Goal: Information Seeking & Learning: Learn about a topic

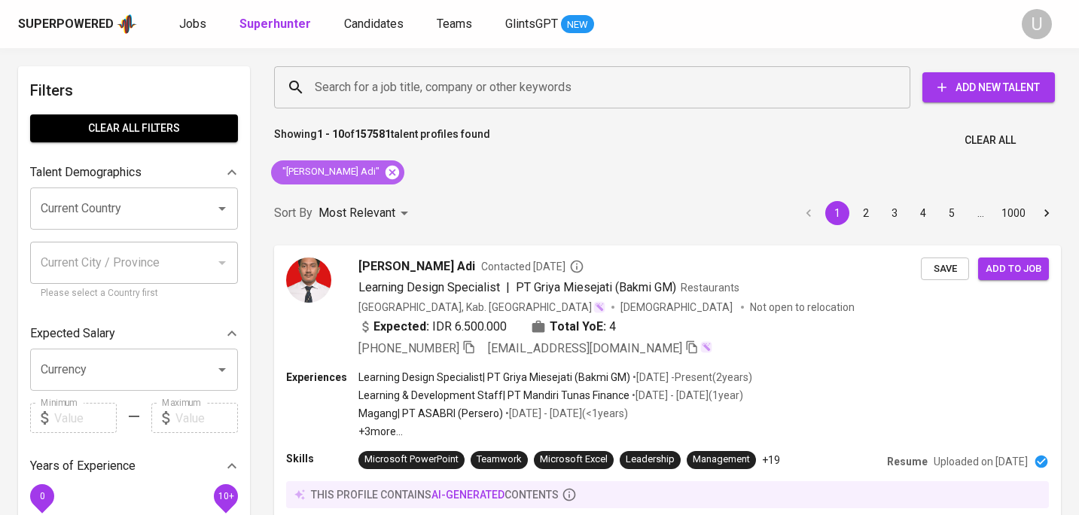
click at [385, 172] on icon at bounding box center [392, 172] width 14 height 14
click at [385, 88] on input "Search for a job title, company or other keywords" at bounding box center [596, 87] width 570 height 29
click at [385, 93] on input "Search for a job title, company or other keywords" at bounding box center [596, 87] width 570 height 29
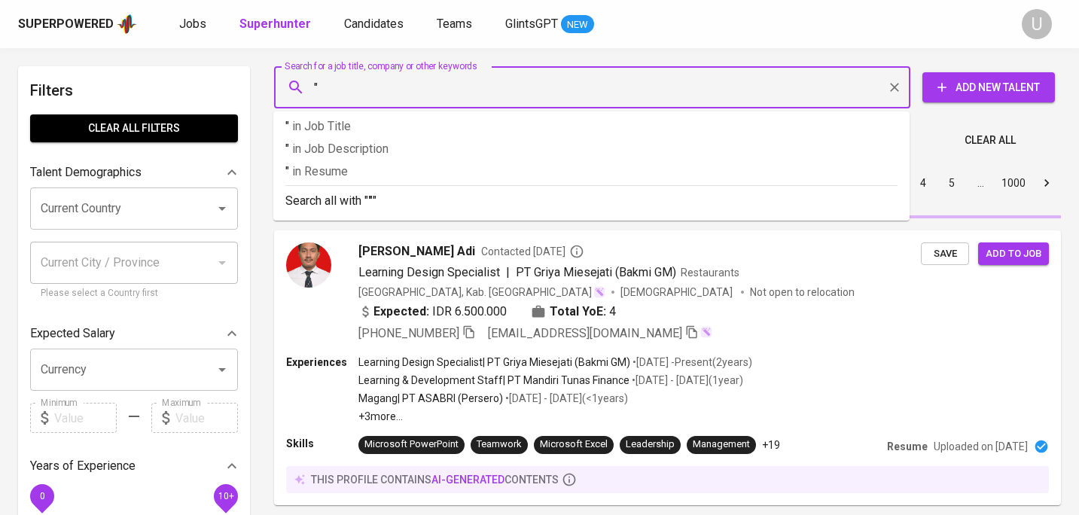
paste input "[PERSON_NAME]"
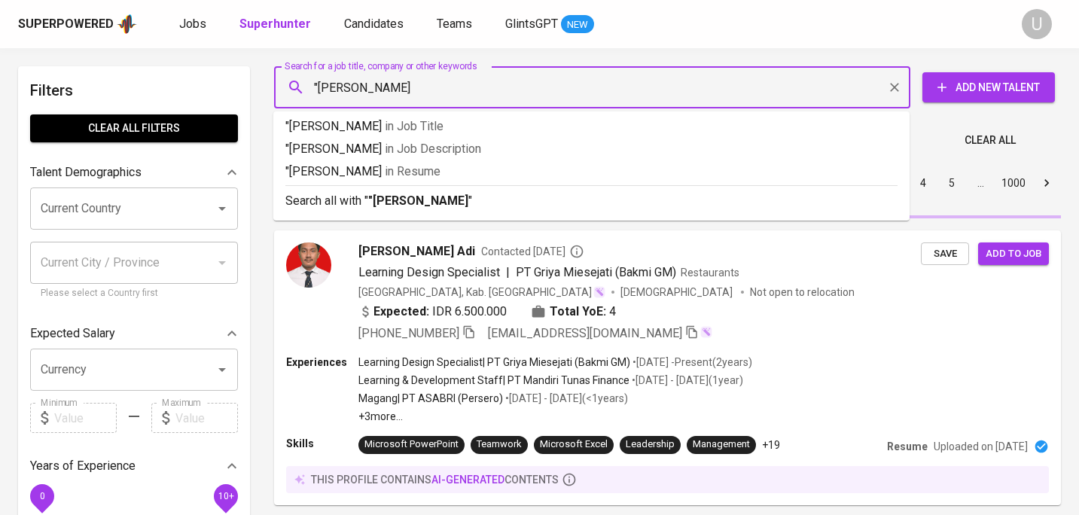
type input ""[PERSON_NAME]""
drag, startPoint x: 390, startPoint y: 199, endPoint x: 795, endPoint y: 120, distance: 412.7
click at [390, 199] on b ""[PERSON_NAME]"" at bounding box center [420, 200] width 105 height 14
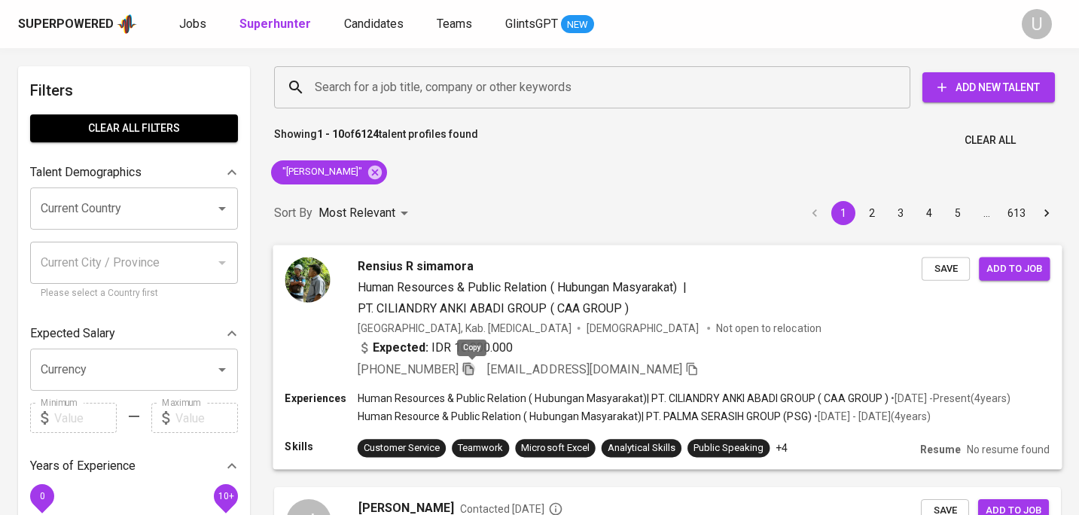
click at [469, 367] on icon "button" at bounding box center [468, 368] width 11 height 13
click at [469, 367] on icon "button" at bounding box center [468, 367] width 14 height 14
click at [382, 175] on icon at bounding box center [375, 172] width 14 height 14
click at [451, 101] on input "Search for a job title, company or other keywords" at bounding box center [596, 87] width 570 height 29
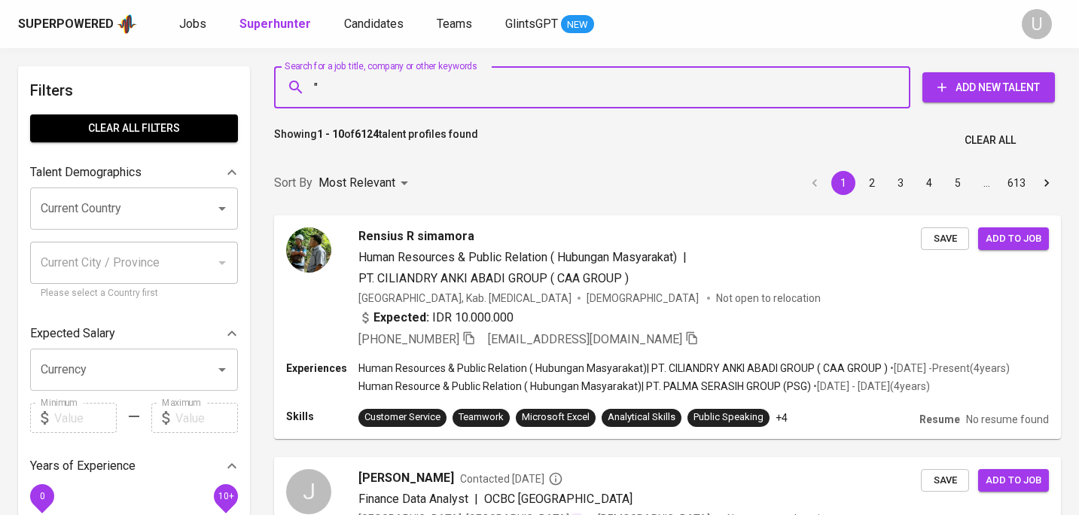
paste input "[PERSON_NAME]"
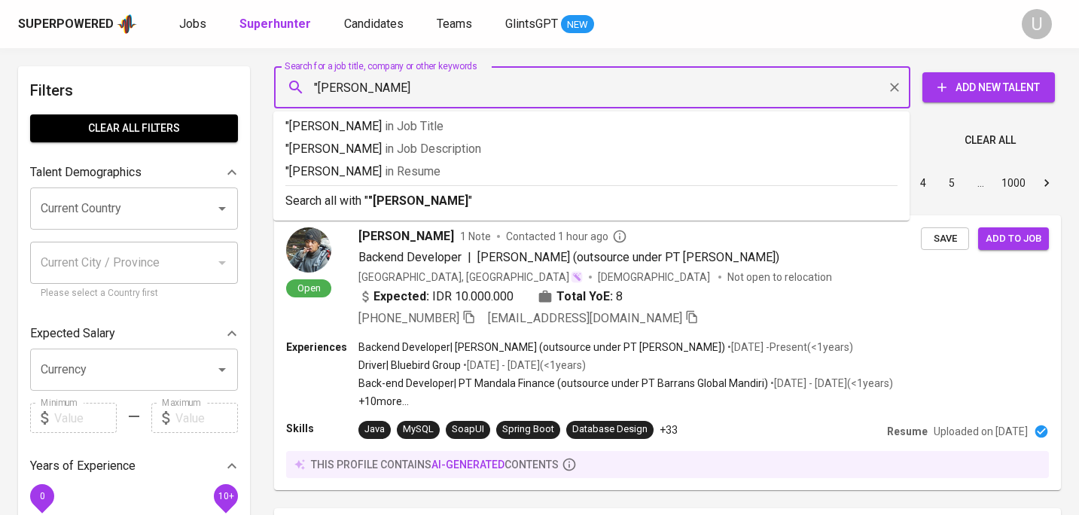
type input ""[PERSON_NAME]""
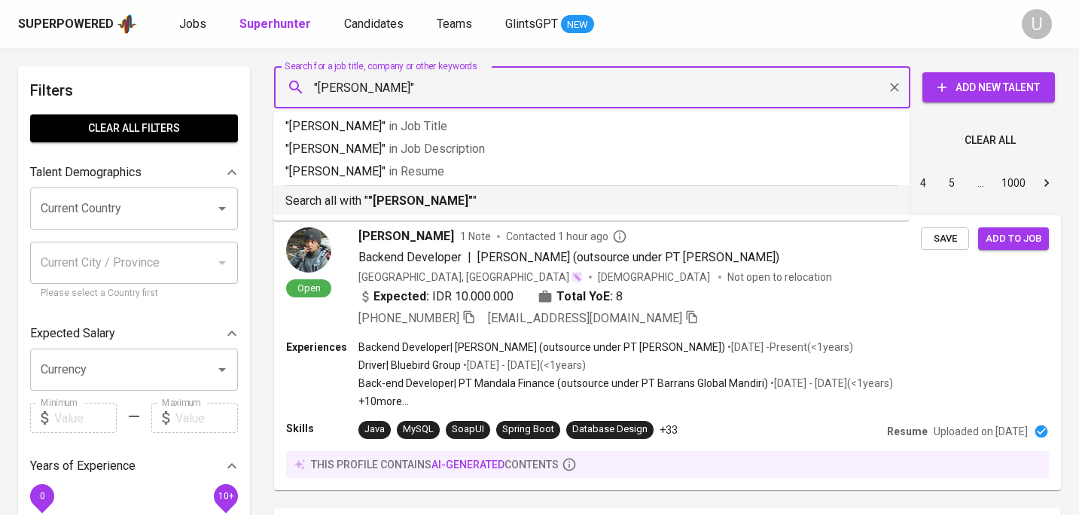
click at [471, 210] on li "Search all with " "[PERSON_NAME]" "" at bounding box center [591, 199] width 636 height 29
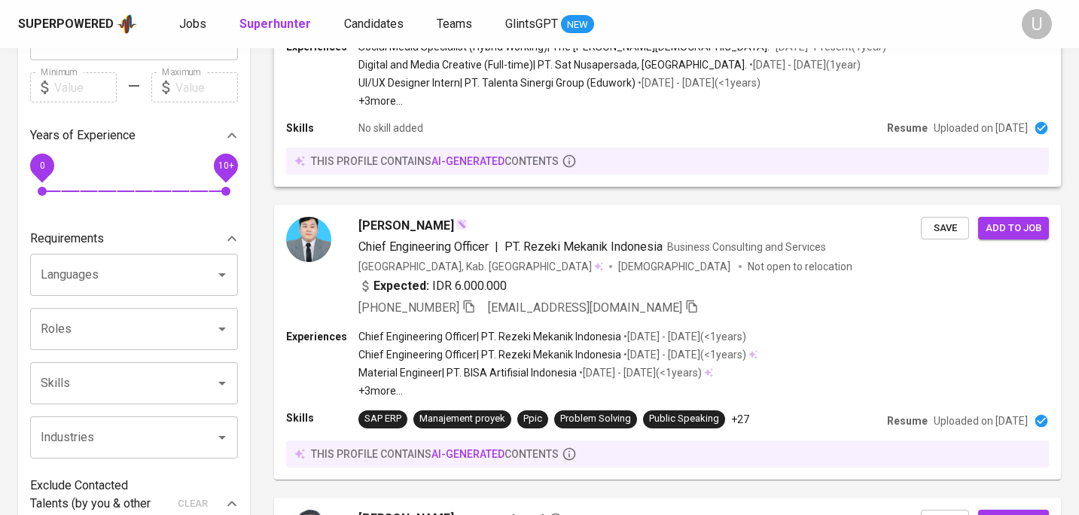
scroll to position [335, 0]
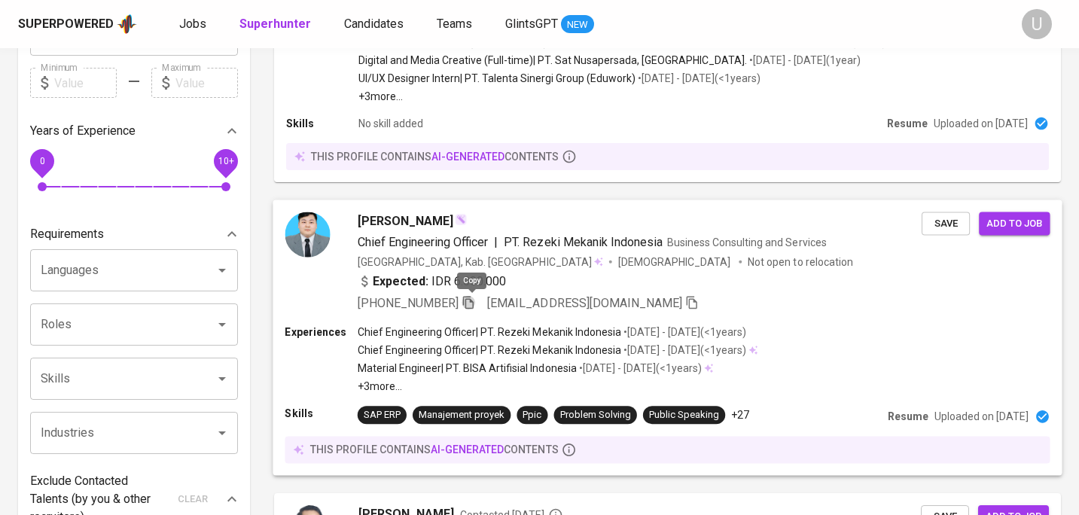
click at [474, 300] on icon "button" at bounding box center [468, 302] width 11 height 13
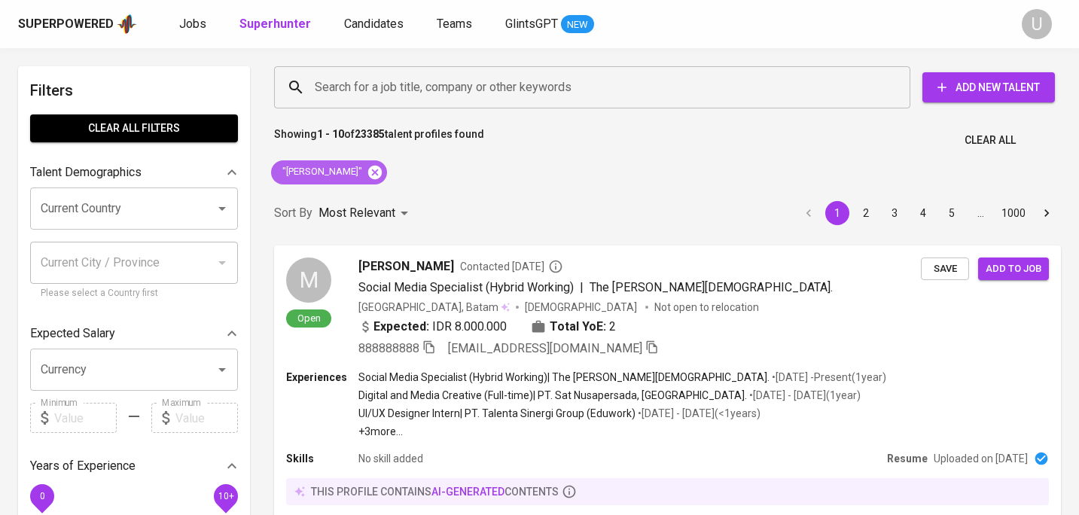
click at [368, 169] on icon at bounding box center [375, 172] width 14 height 14
click at [376, 93] on input "Search for a job title, company or other keywords" at bounding box center [596, 87] width 570 height 29
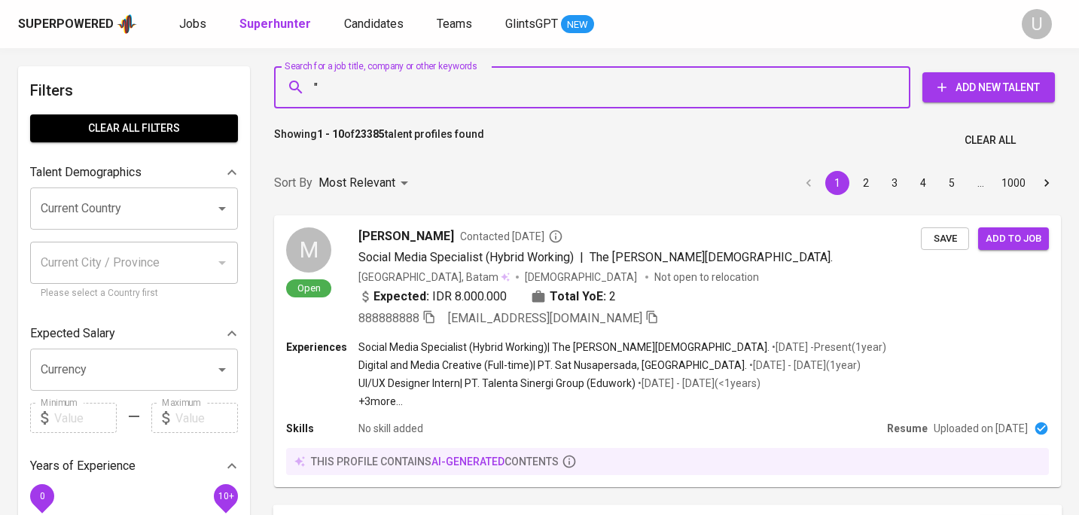
paste input "[PERSON_NAME]"
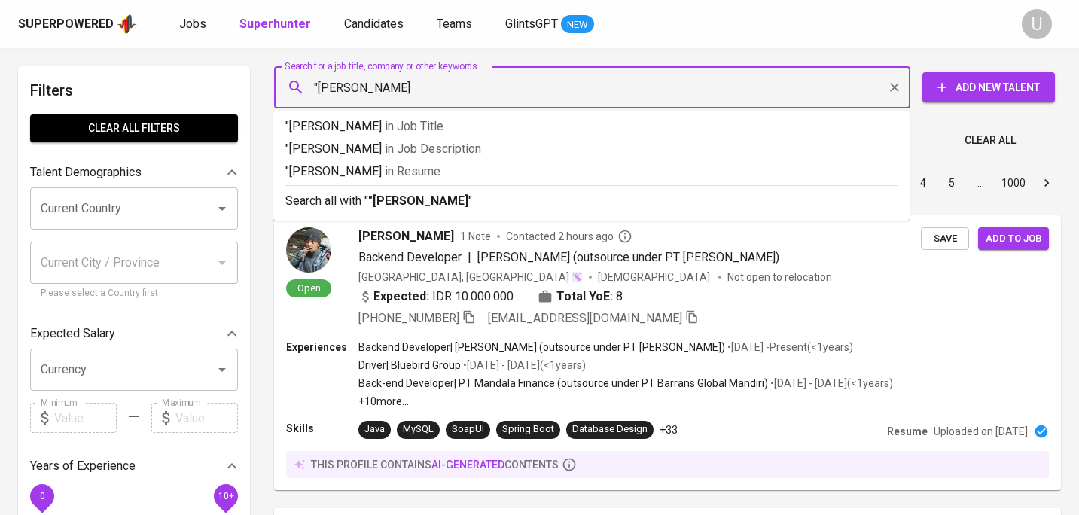
type input ""[PERSON_NAME]""
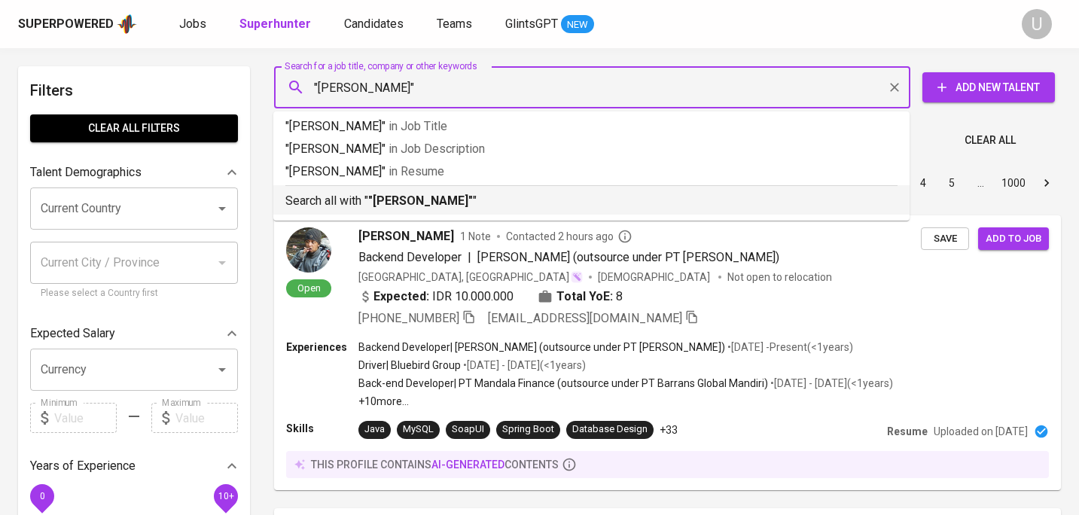
click at [410, 196] on b ""[PERSON_NAME]"" at bounding box center [420, 200] width 105 height 14
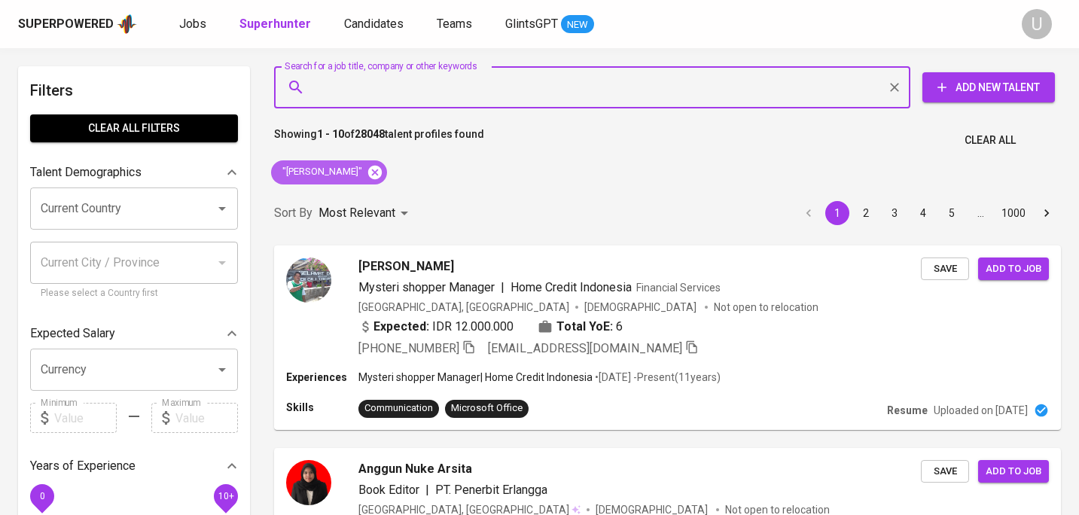
click at [371, 168] on icon at bounding box center [375, 172] width 14 height 14
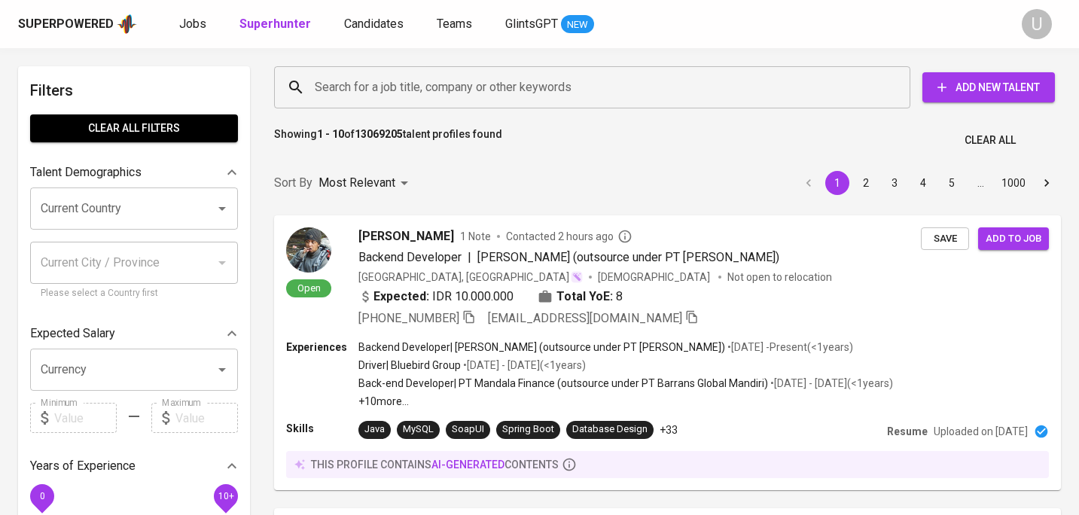
click at [420, 93] on input "Search for a job title, company or other keywords" at bounding box center [596, 87] width 570 height 29
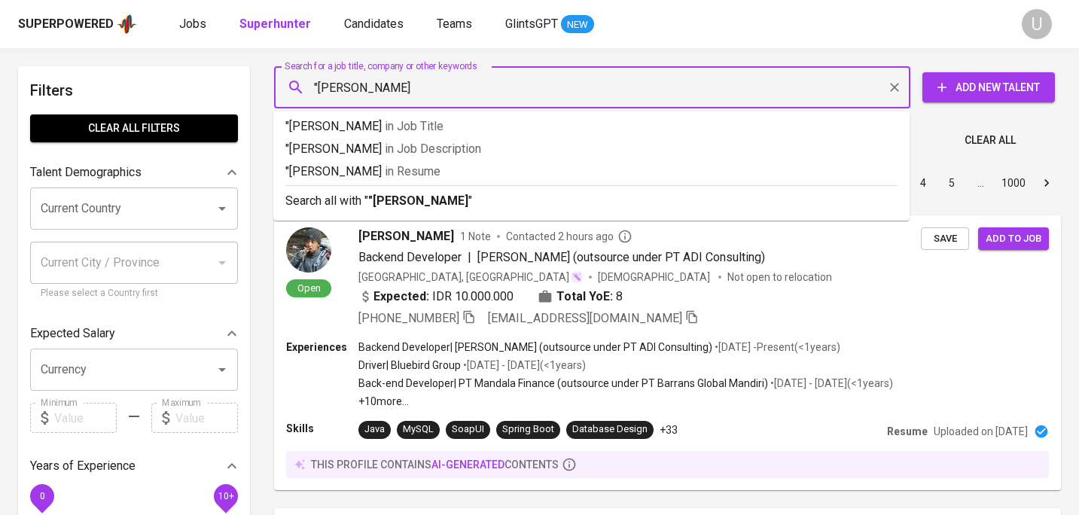
type input ""[PERSON_NAME]""
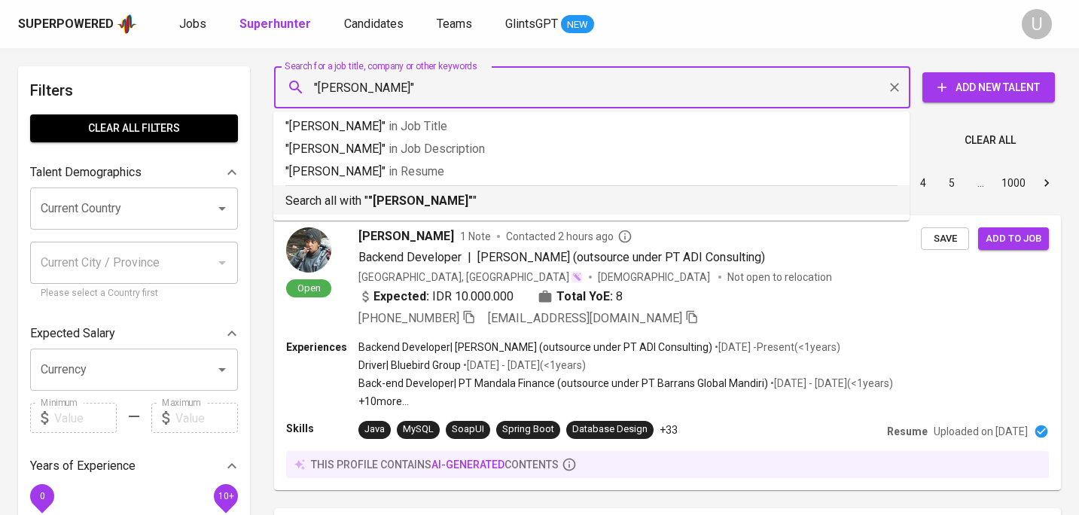
click at [463, 201] on p "Search all with " "Arsita Purnomo" "" at bounding box center [591, 201] width 612 height 18
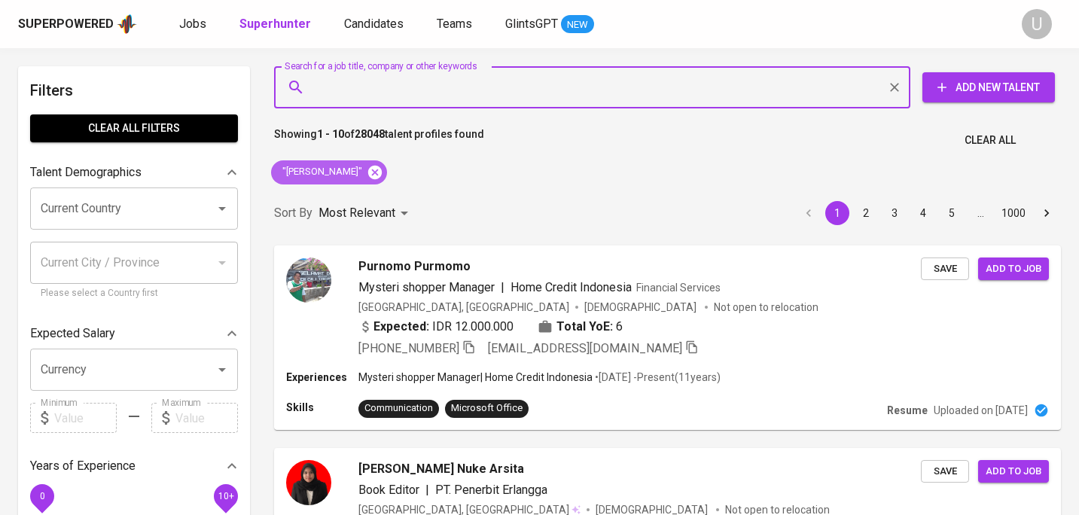
click at [370, 175] on icon at bounding box center [375, 172] width 14 height 14
click at [370, 101] on input "Search for a job title, company or other keywords" at bounding box center [596, 87] width 570 height 29
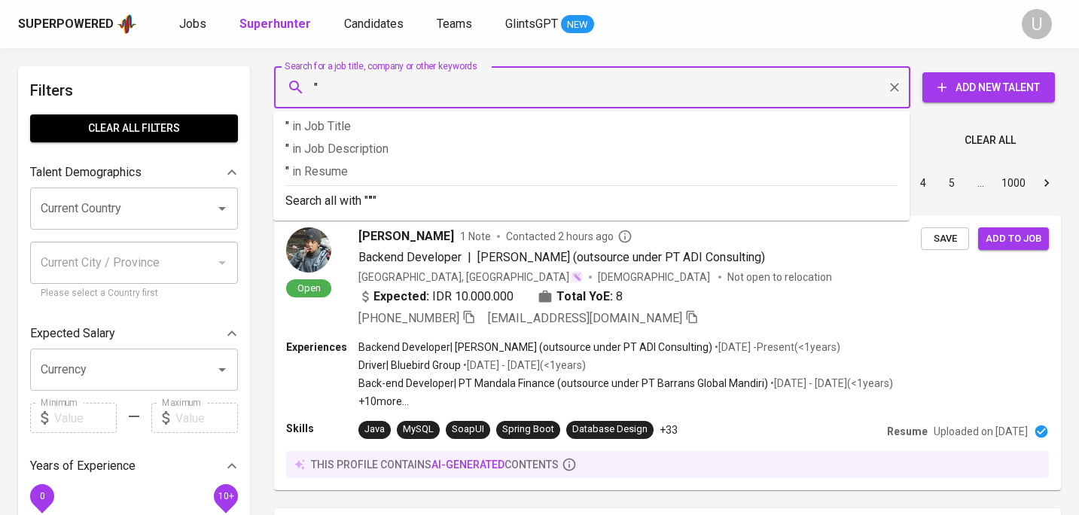
paste input "Annisa Khairani"
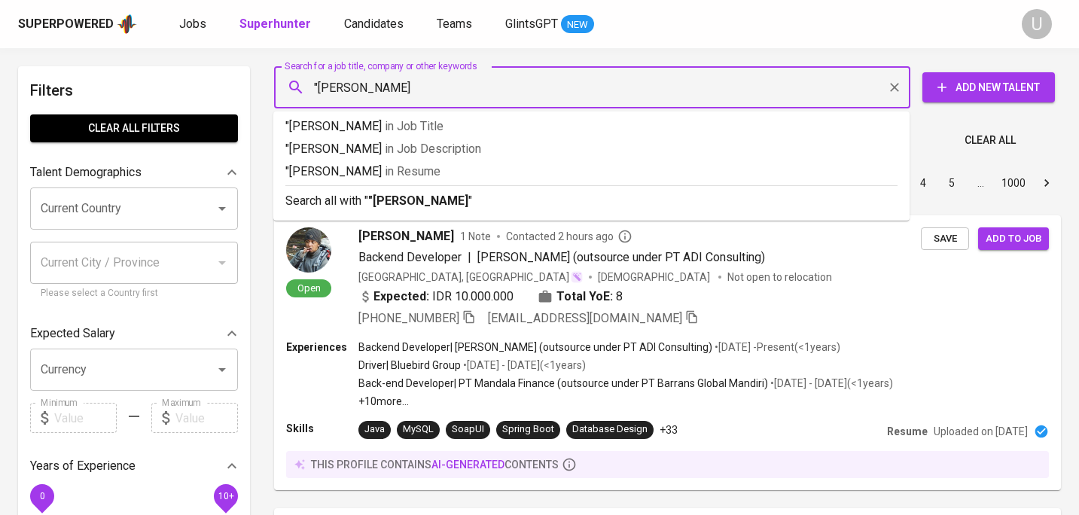
type input ""Annisa Khairani""
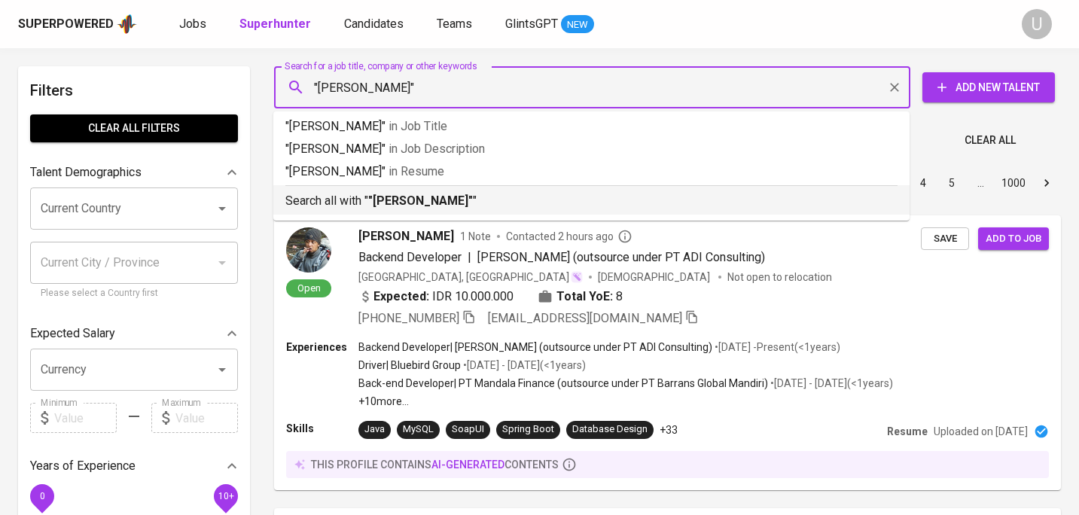
click at [419, 205] on b ""Annisa Khairani"" at bounding box center [420, 200] width 105 height 14
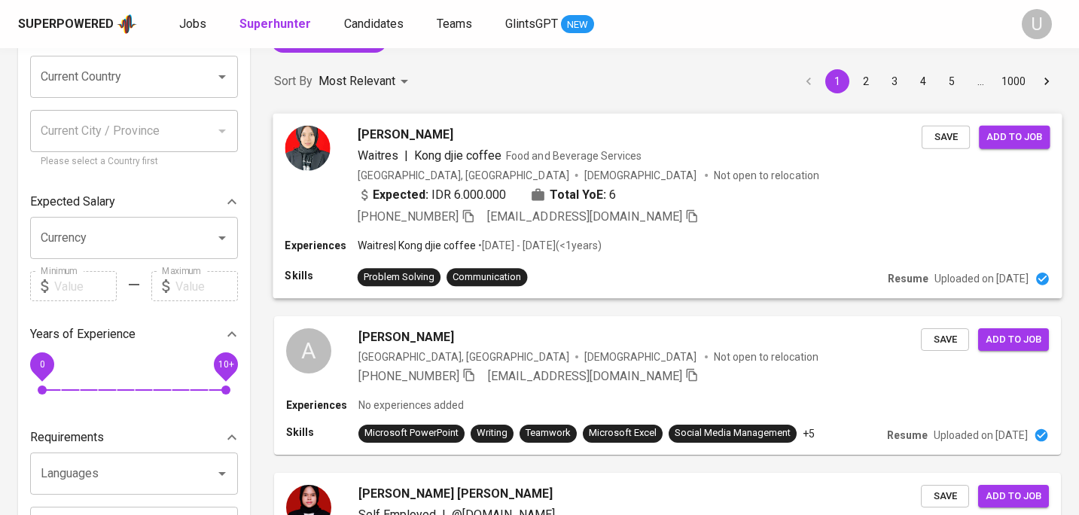
scroll to position [161, 0]
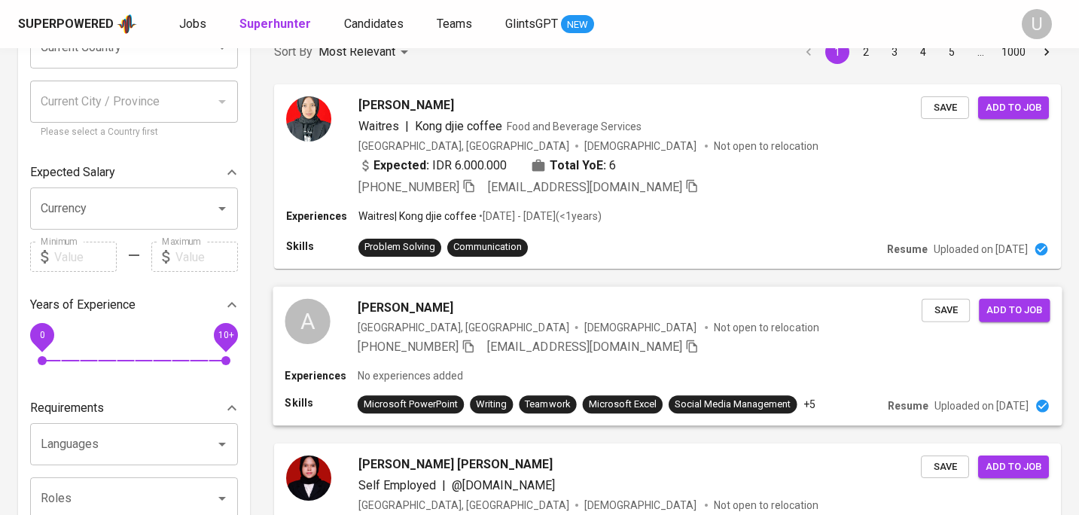
click at [555, 303] on div "Annisa Khairani Andini" at bounding box center [640, 307] width 564 height 18
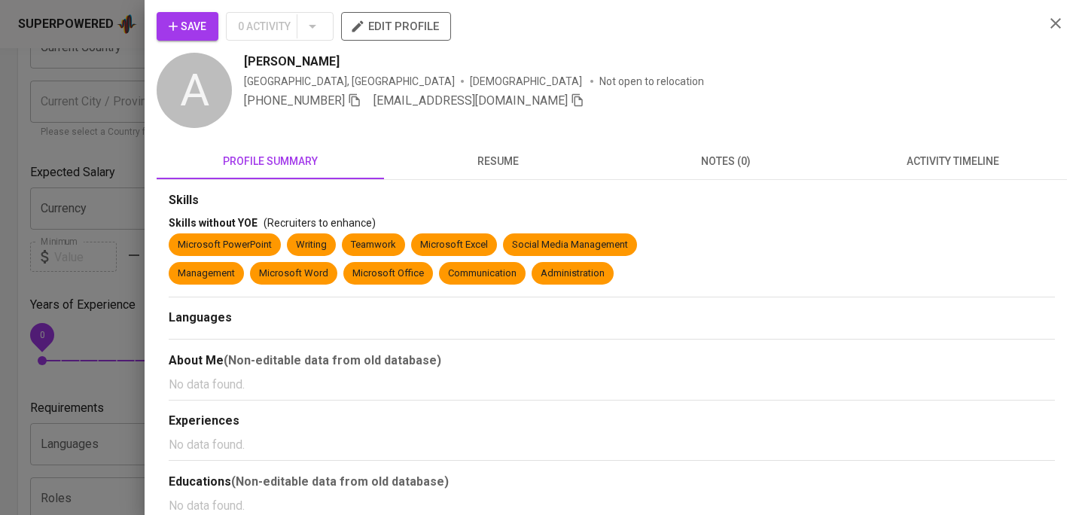
click at [510, 170] on button "resume" at bounding box center [497, 161] width 227 height 36
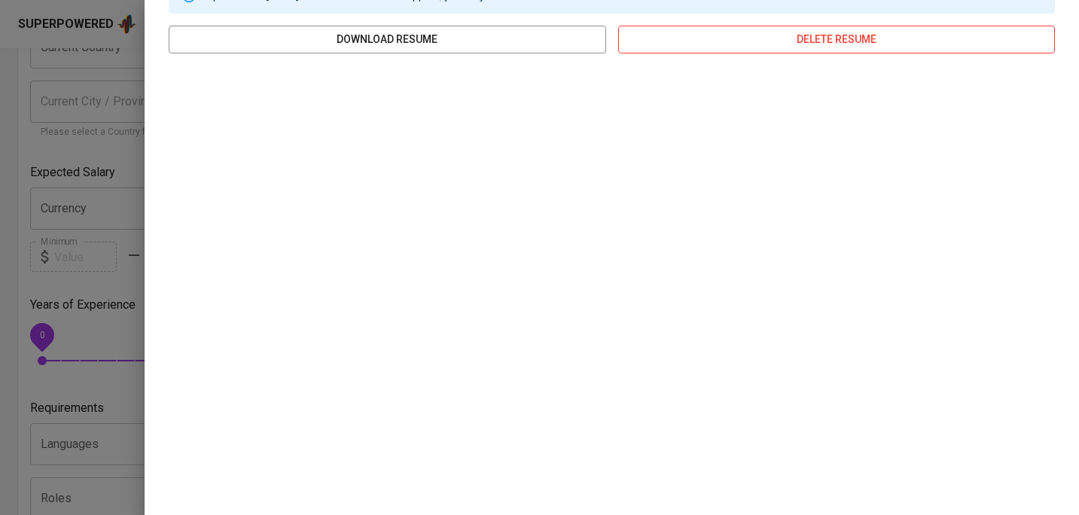
scroll to position [0, 0]
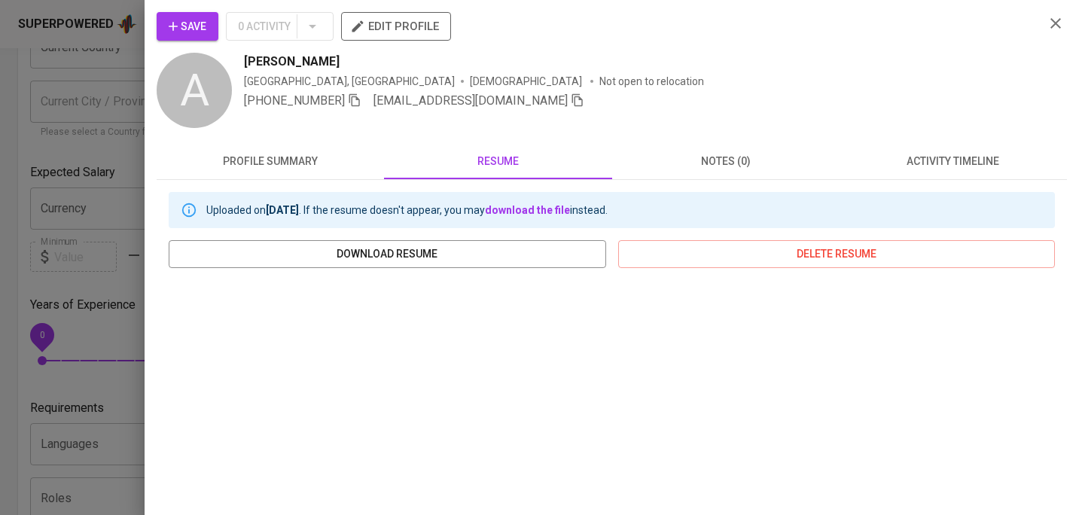
click at [1062, 24] on icon "button" at bounding box center [1055, 23] width 18 height 18
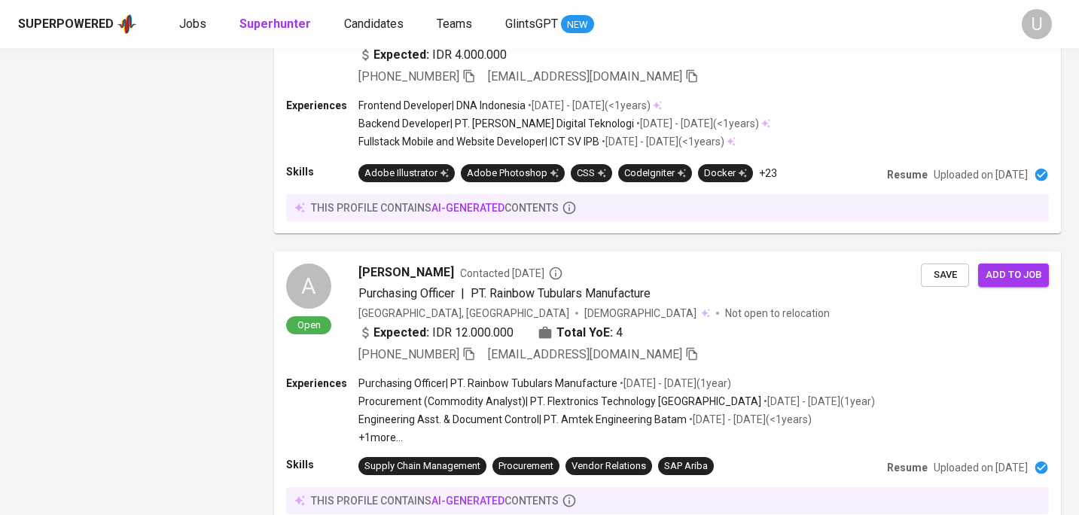
scroll to position [2169, 0]
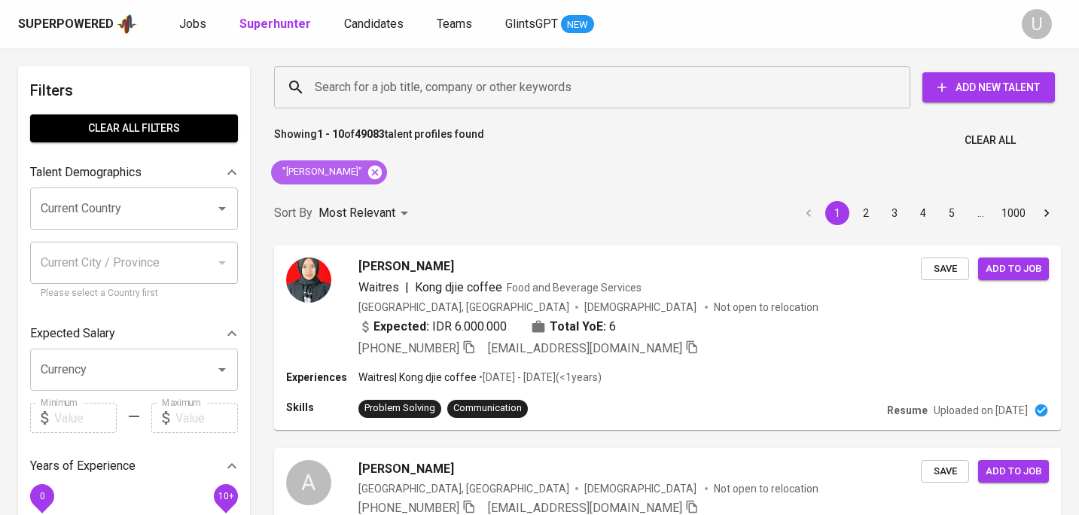
click at [370, 177] on icon at bounding box center [375, 172] width 14 height 14
click at [390, 93] on input "Search for a job title, company or other keywords" at bounding box center [596, 87] width 570 height 29
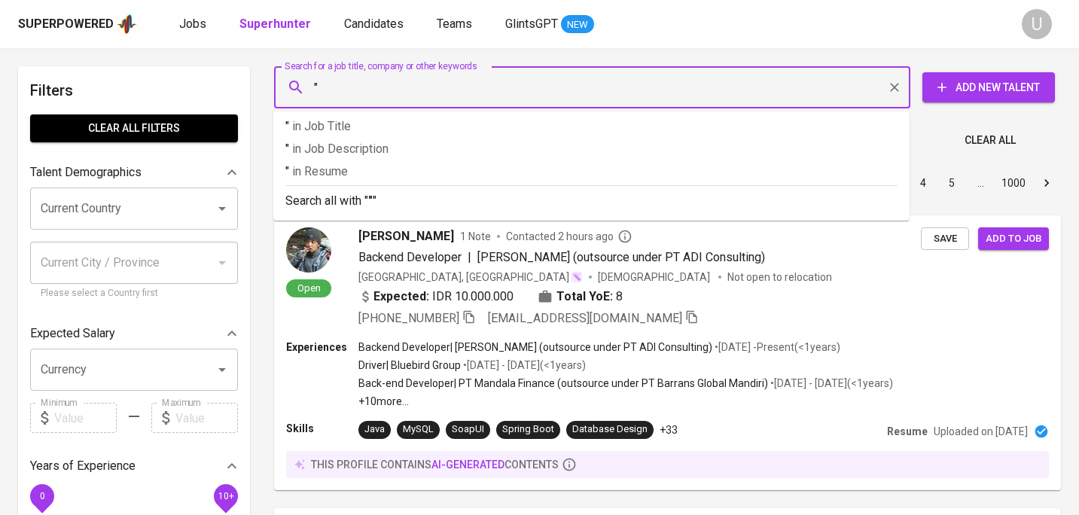
paste input "Almira Nadya Yasmine"
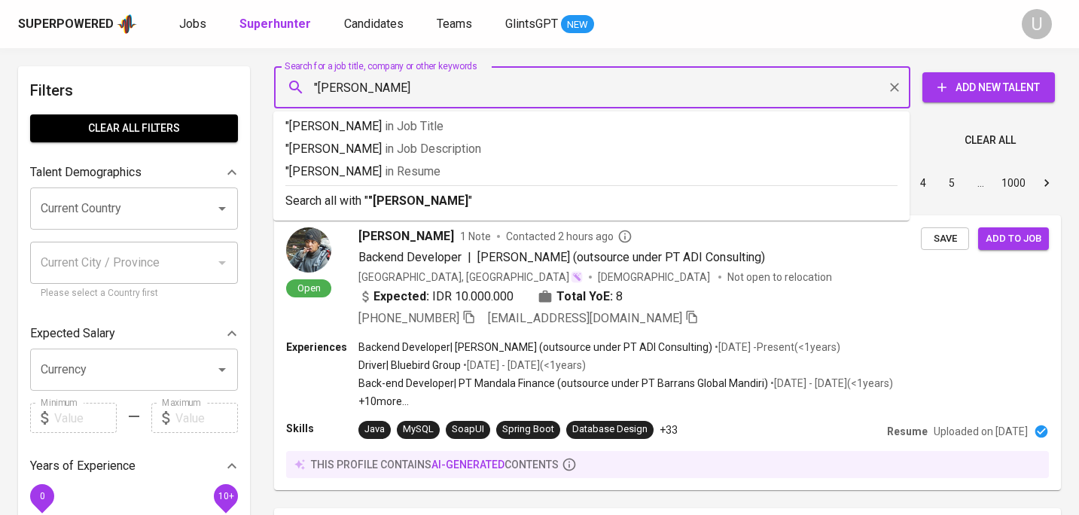
type input ""Almira Nadya Yasmine""
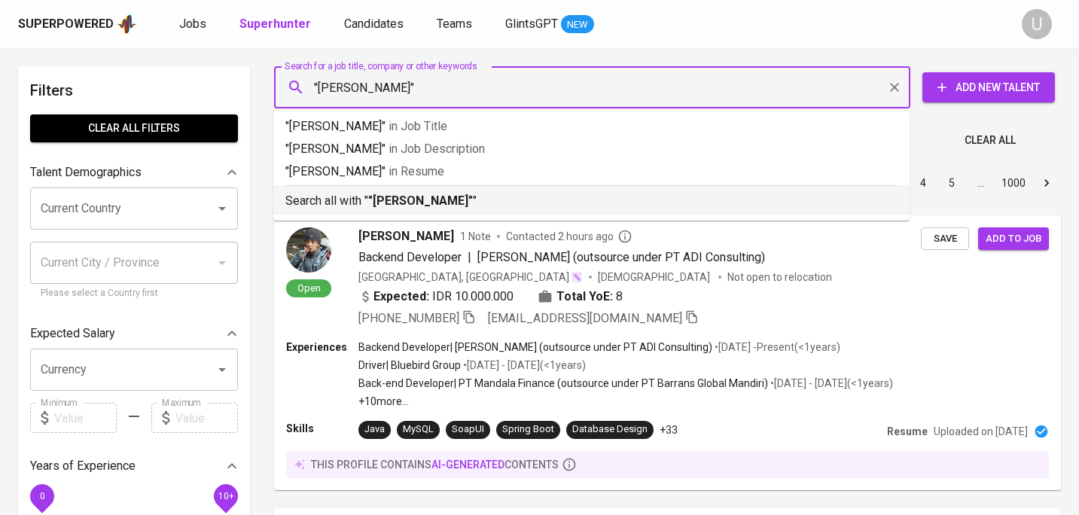
click at [467, 197] on b ""Almira Nadya Yasmine"" at bounding box center [420, 200] width 105 height 14
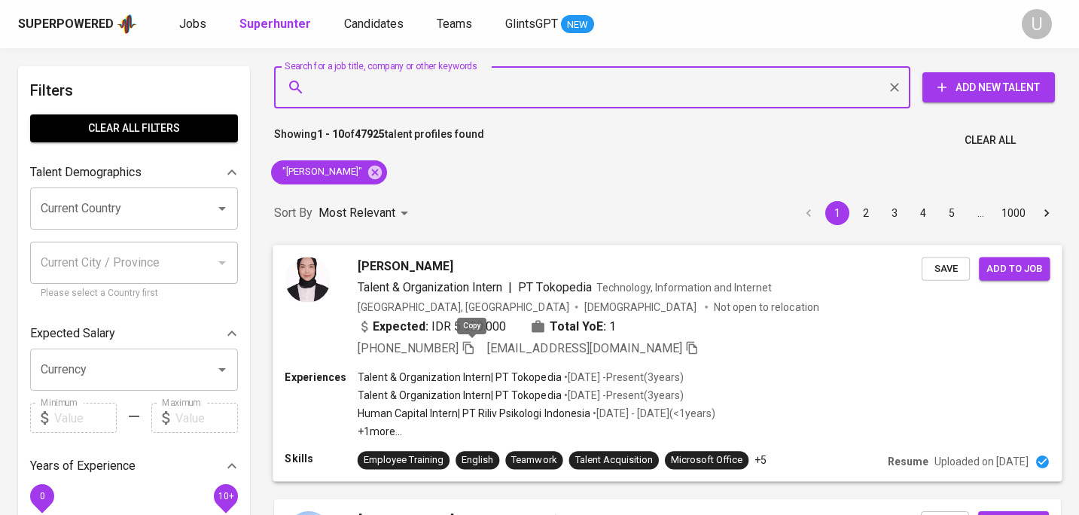
click at [474, 349] on icon "button" at bounding box center [468, 347] width 14 height 14
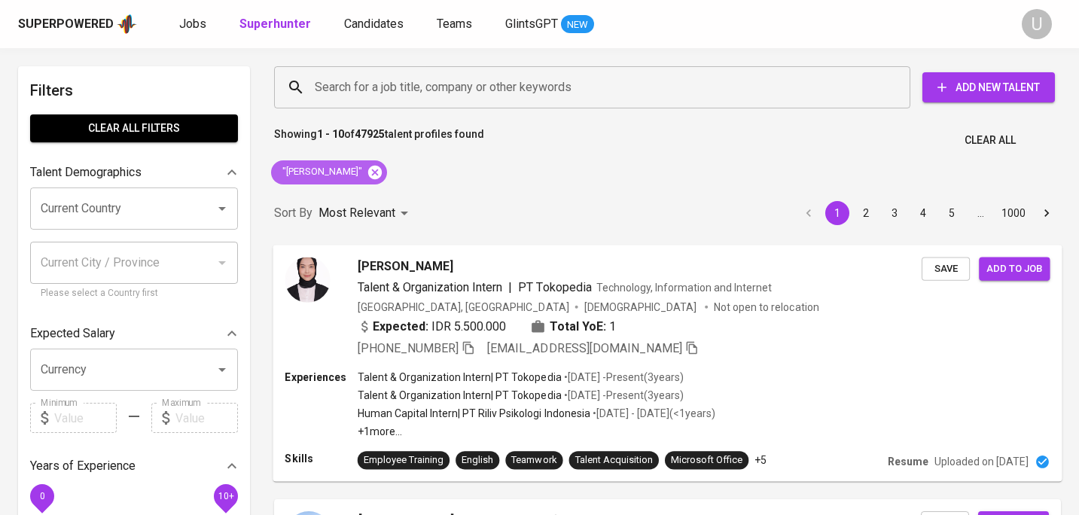
click at [382, 175] on icon at bounding box center [375, 172] width 14 height 14
click at [394, 90] on input "Search for a job title, company or other keywords" at bounding box center [596, 87] width 570 height 29
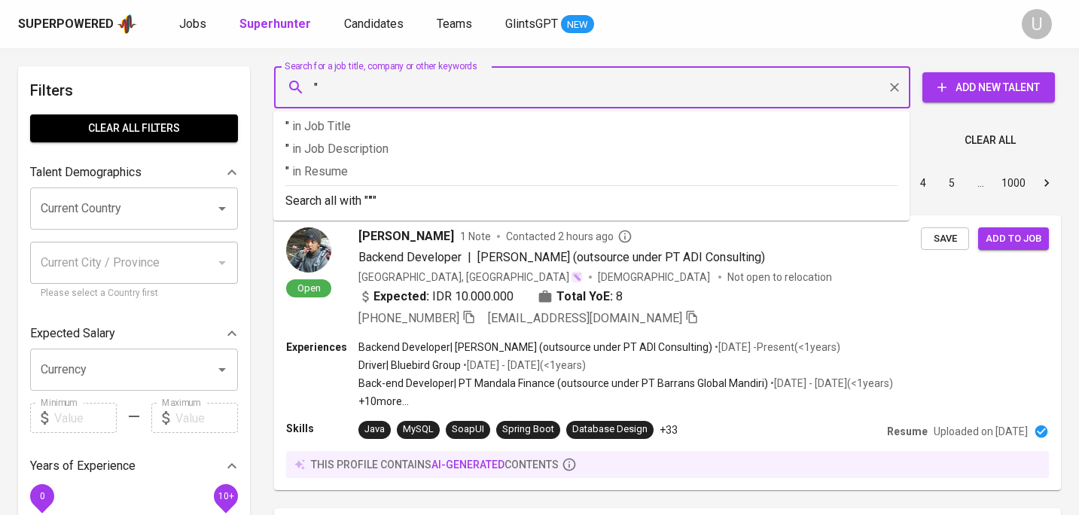
paste input "Lois Debora Christiana"
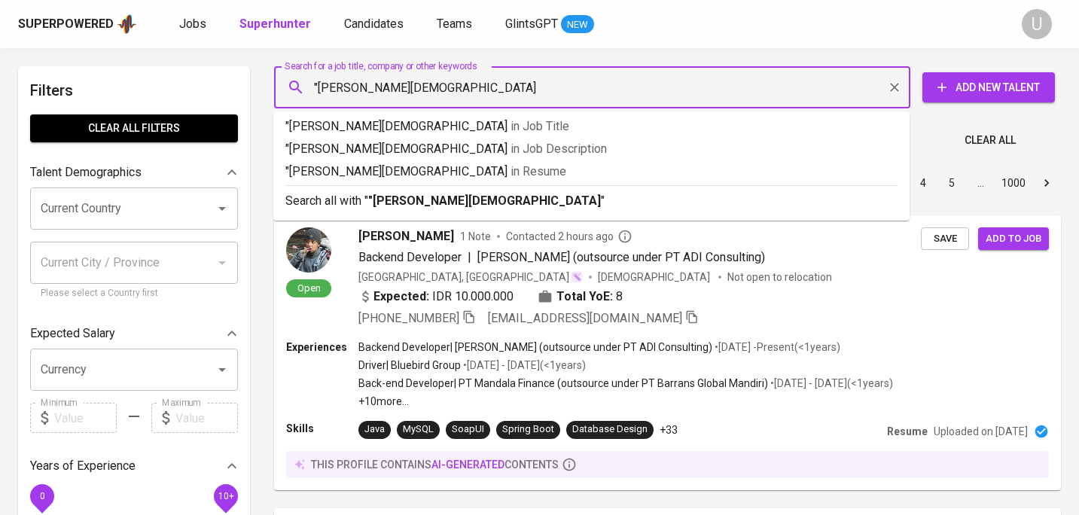
type input ""Lois Debora Christiana""
click at [479, 208] on b ""Lois Debora Christiana"" at bounding box center [486, 200] width 237 height 14
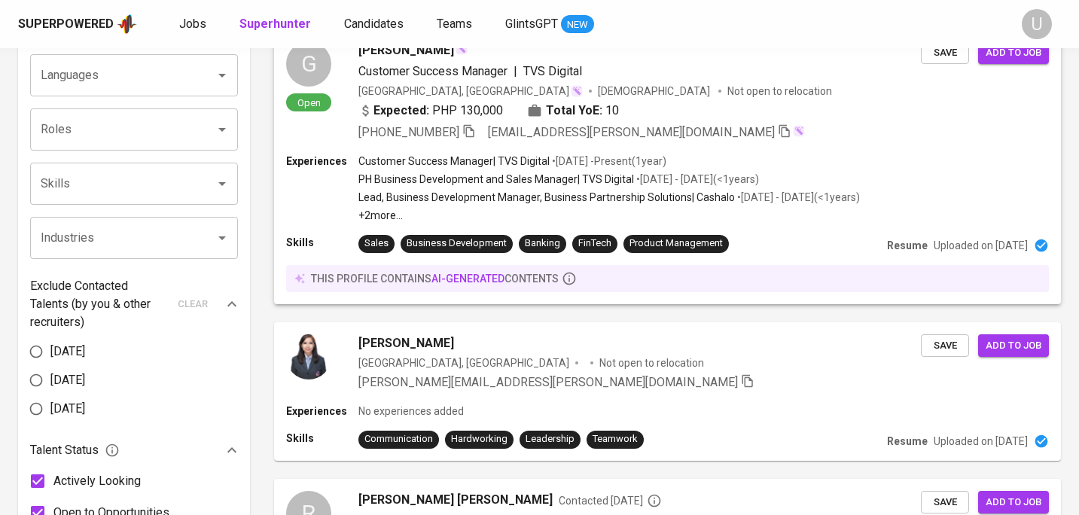
scroll to position [538, 0]
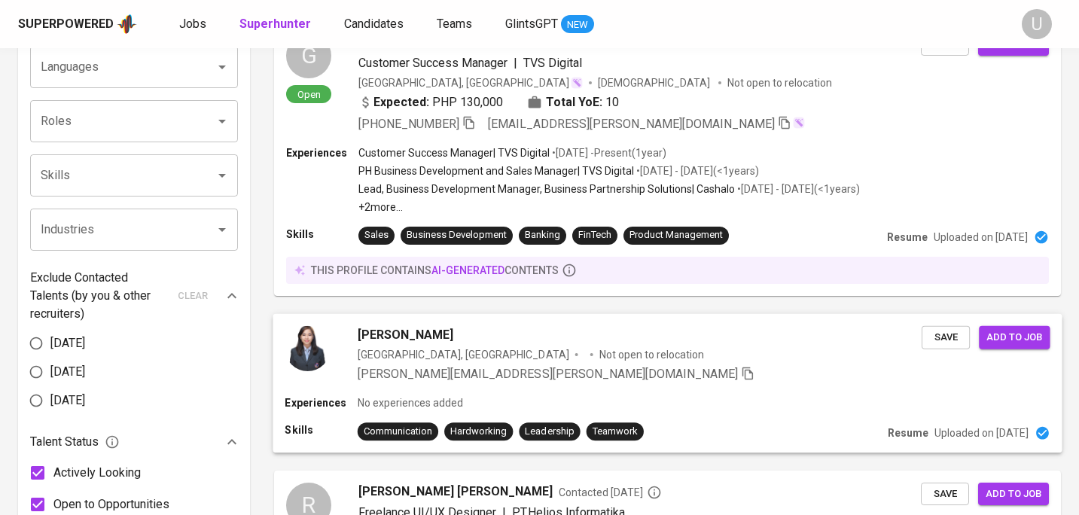
click at [578, 371] on div "lois.debora@yahoo.com" at bounding box center [640, 374] width 564 height 18
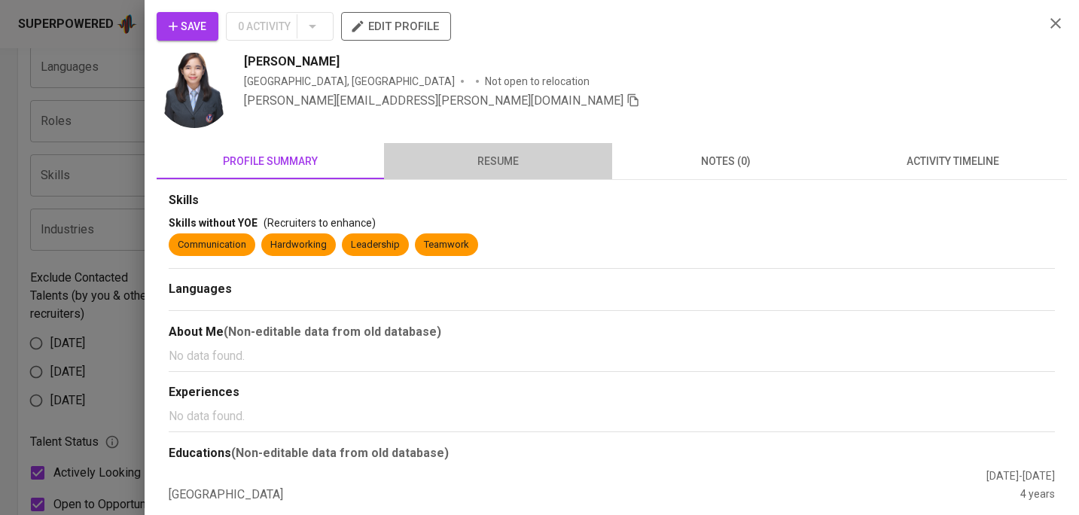
click at [504, 169] on span "resume" at bounding box center [497, 161] width 209 height 19
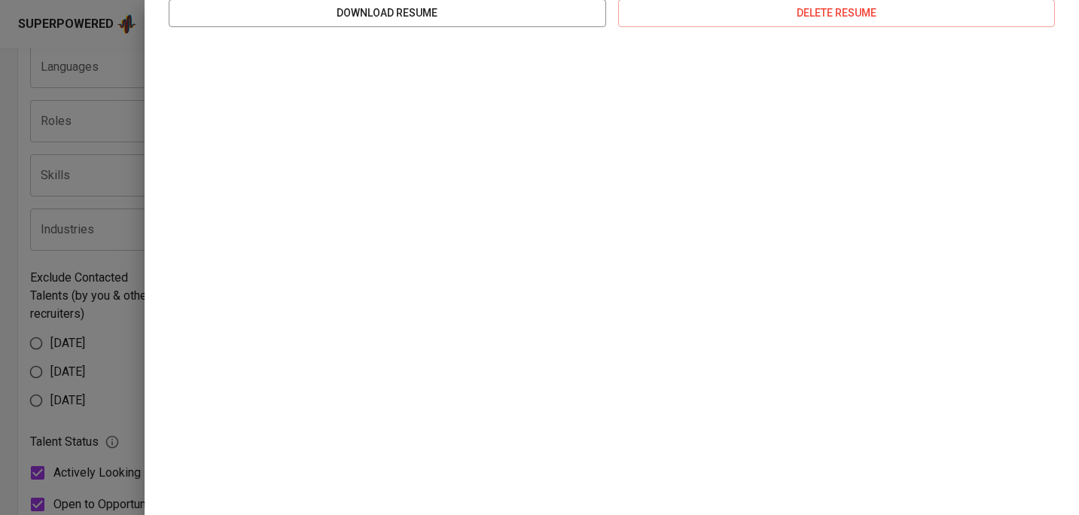
scroll to position [236, 0]
